Goal: Find specific page/section: Find specific page/section

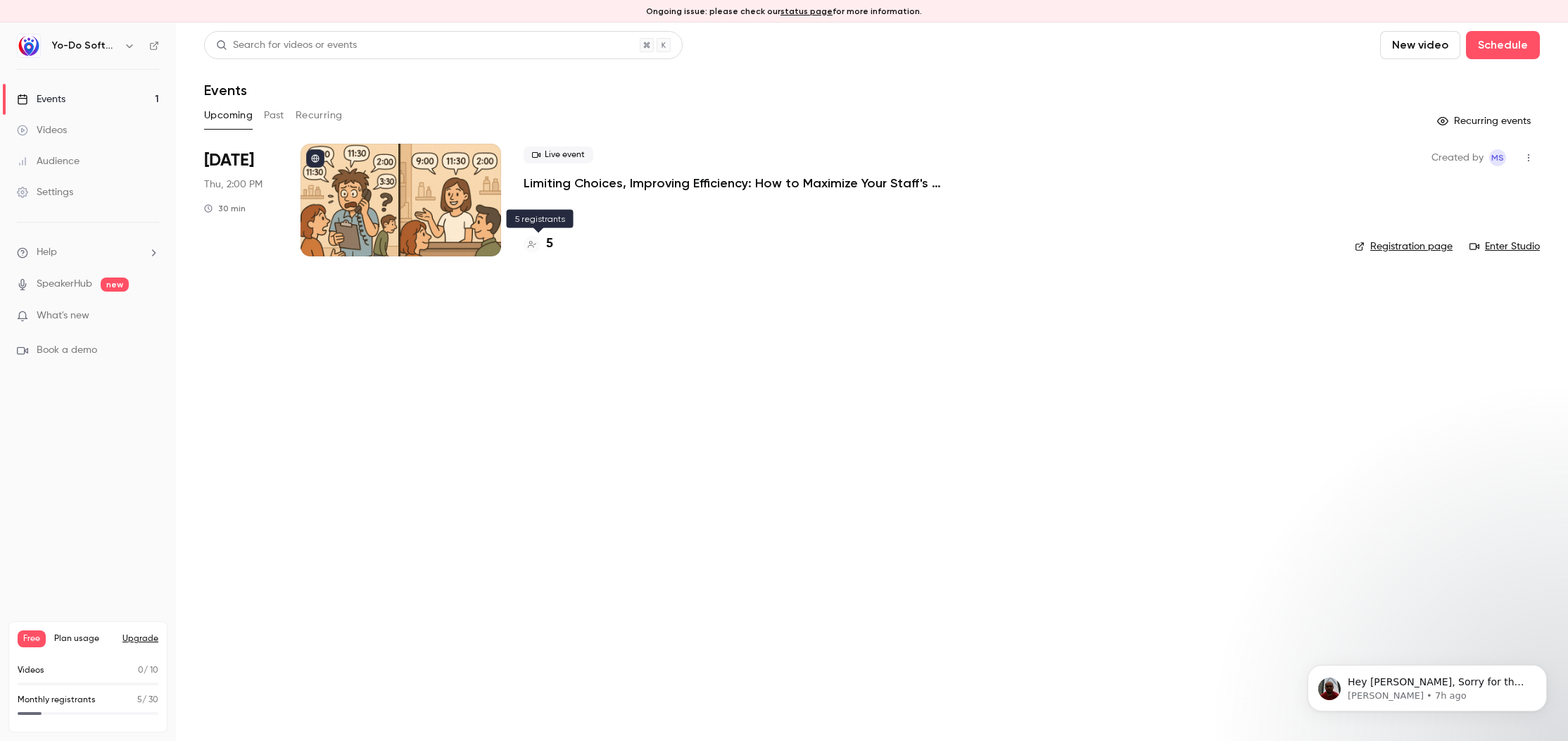
click at [551, 241] on h4 "5" at bounding box center [549, 243] width 7 height 19
